Goal: Share content: Share content

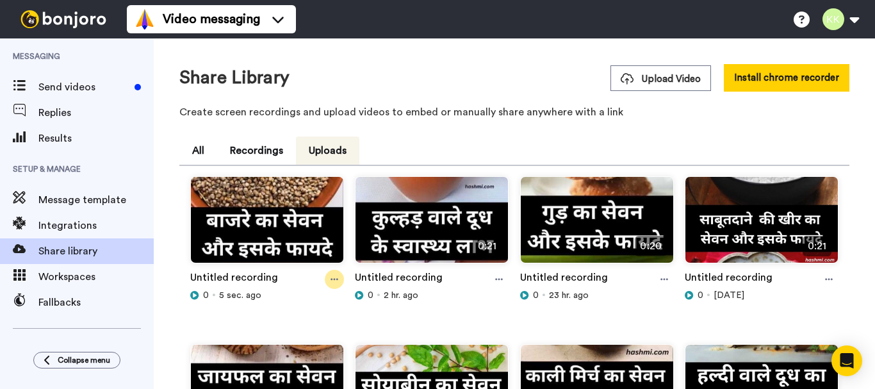
click at [334, 275] on icon at bounding box center [334, 279] width 8 height 9
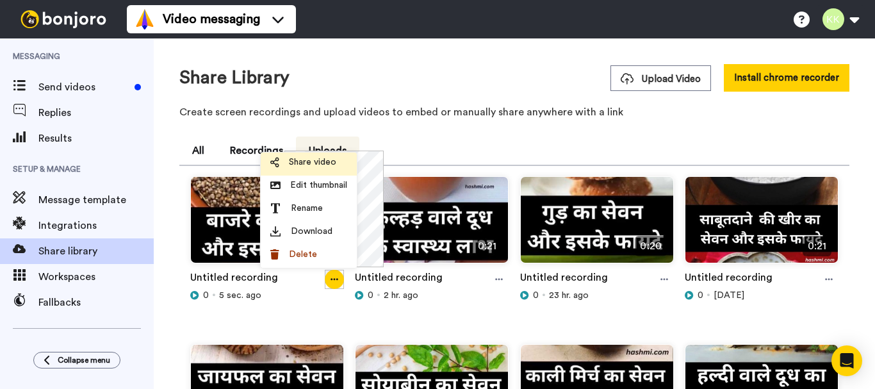
click at [311, 156] on li "Share video" at bounding box center [309, 163] width 96 height 23
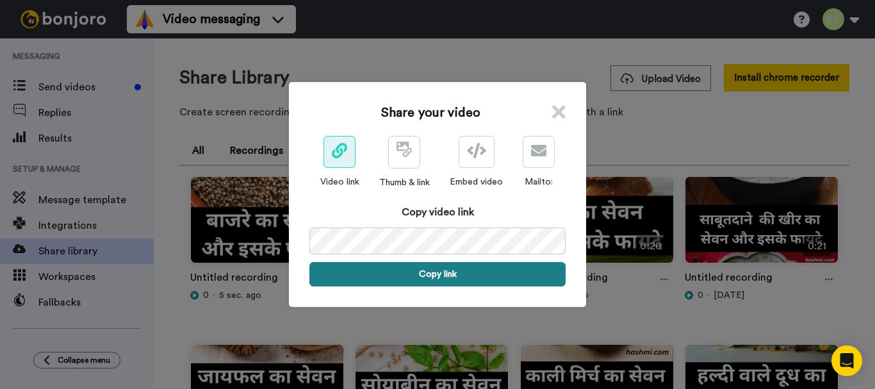
click at [457, 275] on button "Copy link" at bounding box center [437, 274] width 256 height 24
